Goal: Information Seeking & Learning: Learn about a topic

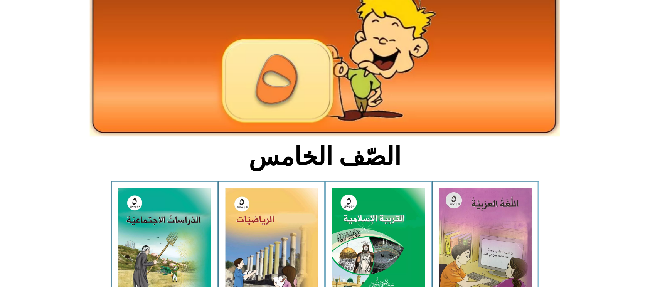
scroll to position [154, 0]
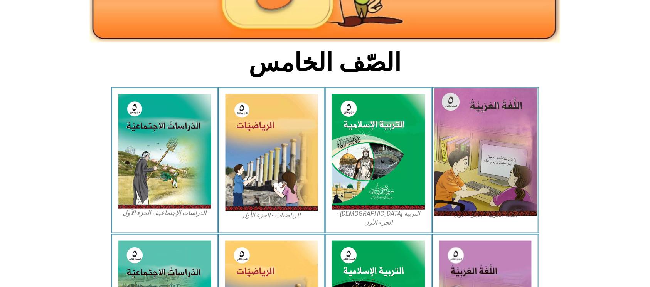
click at [462, 167] on img at bounding box center [485, 152] width 103 height 128
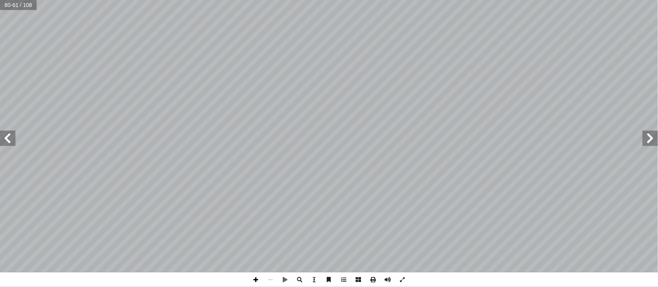
click at [258, 277] on span at bounding box center [255, 280] width 15 height 15
click at [285, 278] on span at bounding box center [285, 280] width 15 height 15
click at [269, 278] on span at bounding box center [270, 280] width 15 height 15
click at [285, 278] on span at bounding box center [285, 280] width 15 height 15
click at [214, 276] on div "6 ٢ : ِ ة َ ج َ عال ُ الم ِ حوم ُّ الل ها ْ ي َ ل ِ إ ا ْ ت َ ضيف أ ا تي َّ ال …" at bounding box center [329, 143] width 658 height 287
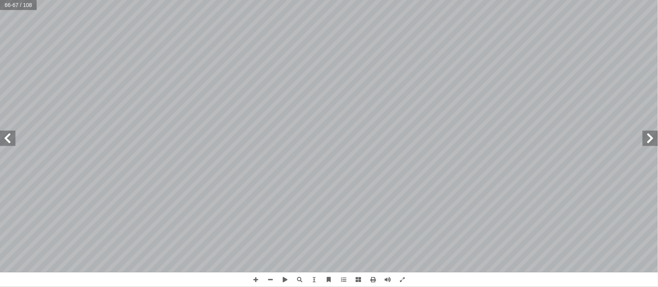
click at [653, 138] on span at bounding box center [650, 138] width 15 height 15
drag, startPoint x: 652, startPoint y: 138, endPoint x: 648, endPoint y: 137, distance: 3.9
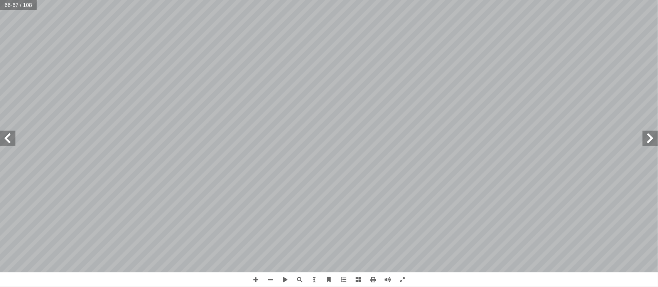
click at [650, 138] on span at bounding box center [650, 138] width 15 height 15
click at [648, 137] on span at bounding box center [650, 138] width 15 height 15
click at [10, 145] on span at bounding box center [7, 138] width 15 height 15
click at [258, 283] on span at bounding box center [255, 280] width 15 height 15
click at [352, 70] on html "الصفحة الرئيسية الصف الأول الصف الثاني الصف الثالث الصف الرابع الصف الخامس الصف…" at bounding box center [329, 35] width 658 height 70
